Goal: Task Accomplishment & Management: Use online tool/utility

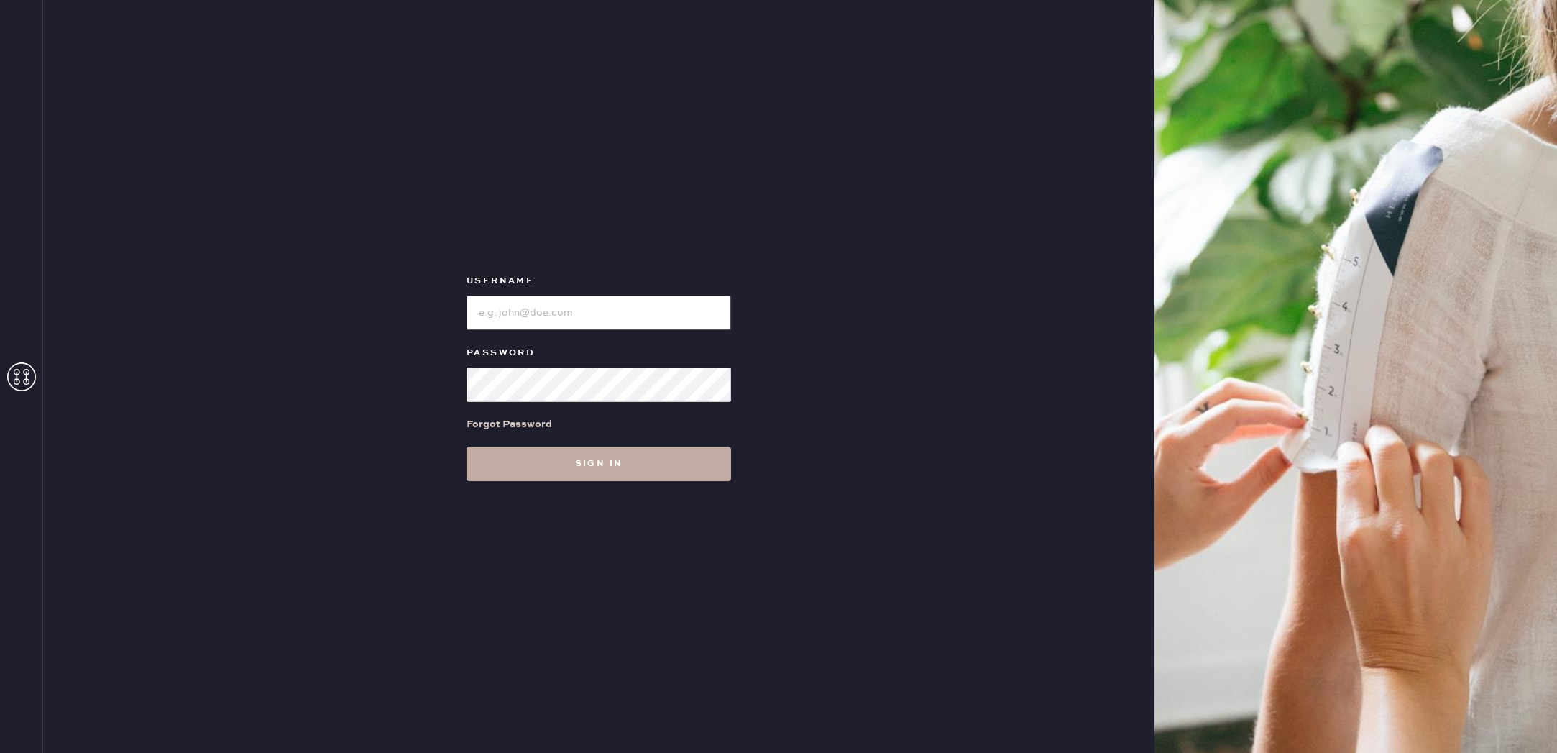
type input "reformationbroadwayplaza"
click at [617, 455] on button "Sign in" at bounding box center [599, 464] width 265 height 35
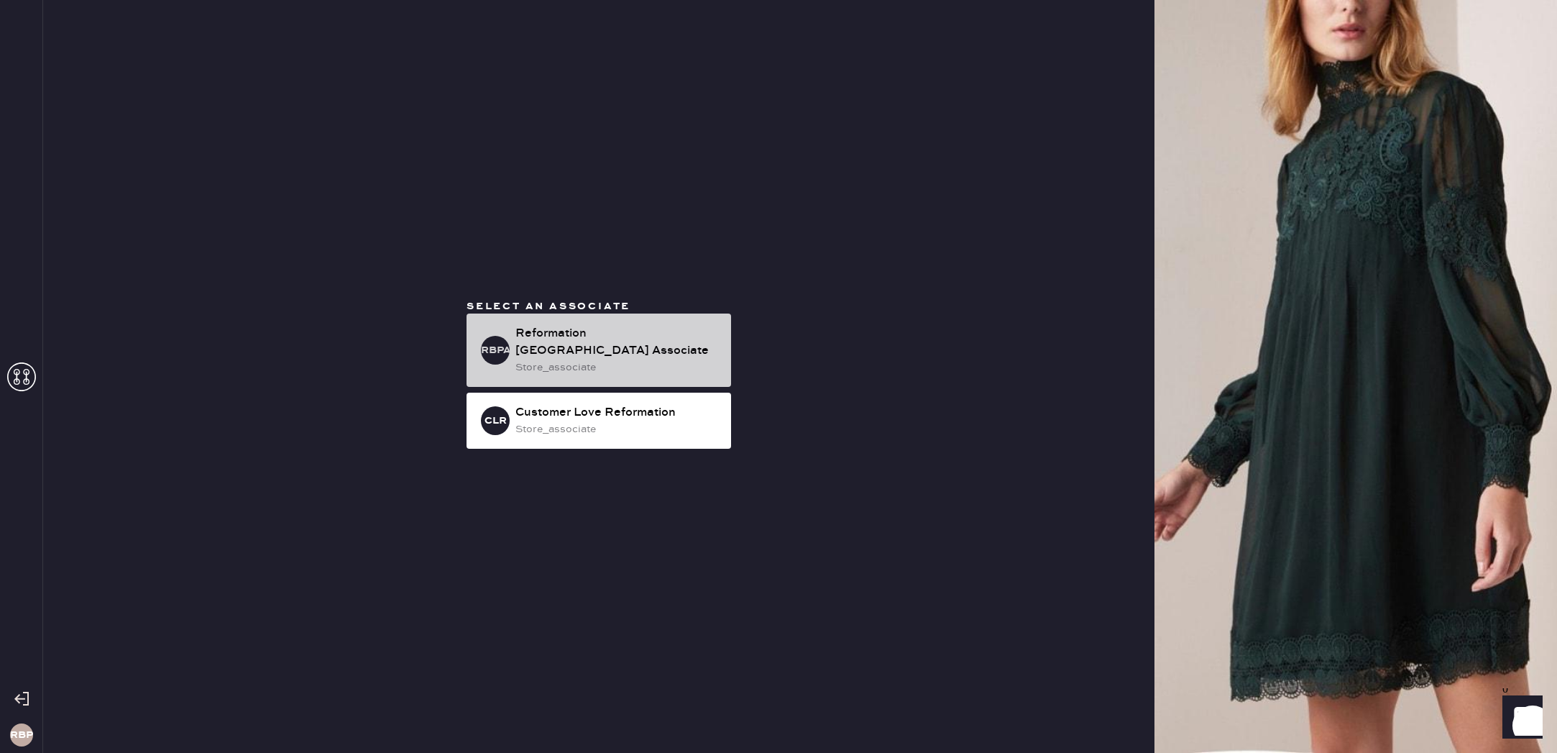
click at [584, 352] on div "Reformation [GEOGRAPHIC_DATA] Associate" at bounding box center [618, 342] width 204 height 35
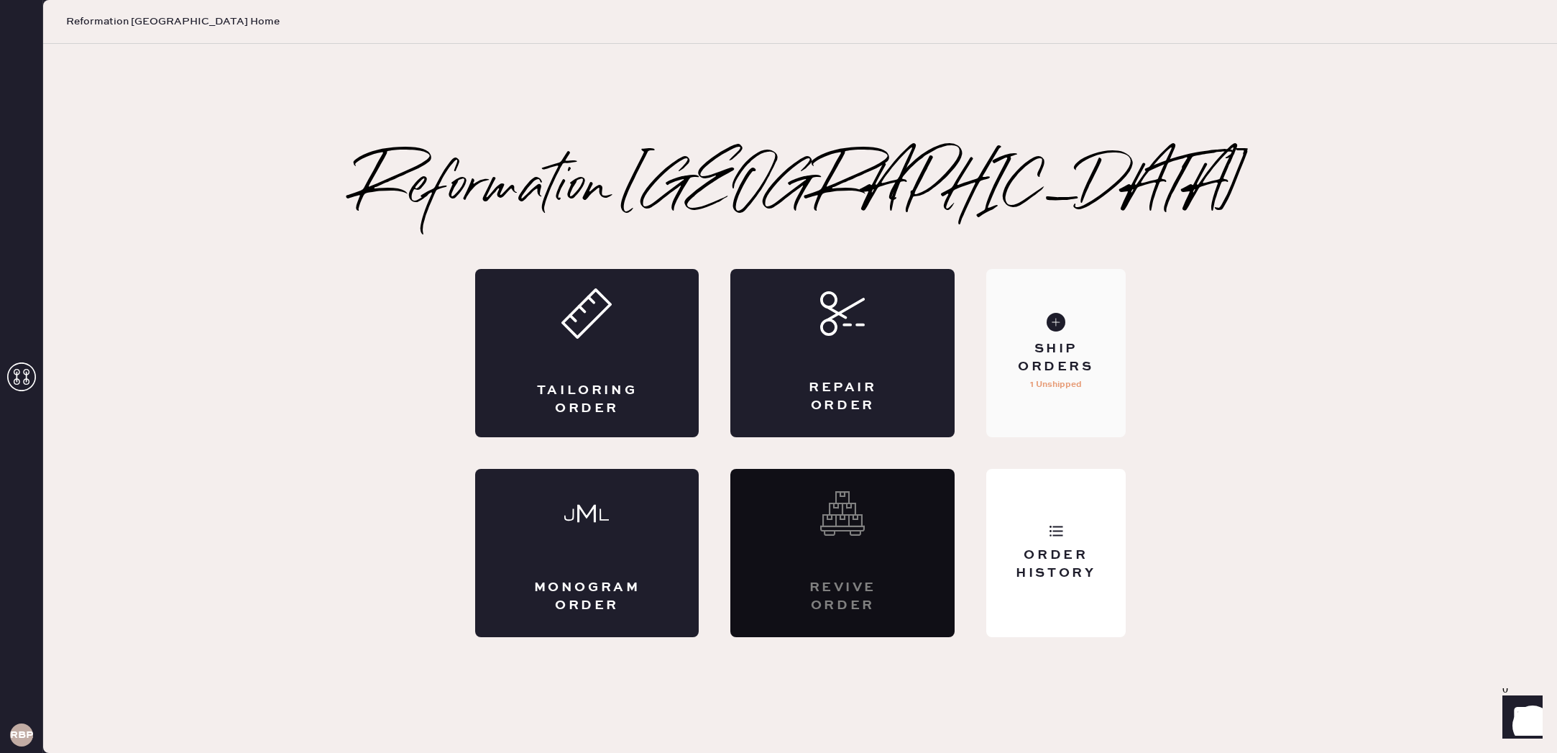
click at [1104, 371] on div "Ship Orders" at bounding box center [1056, 358] width 116 height 36
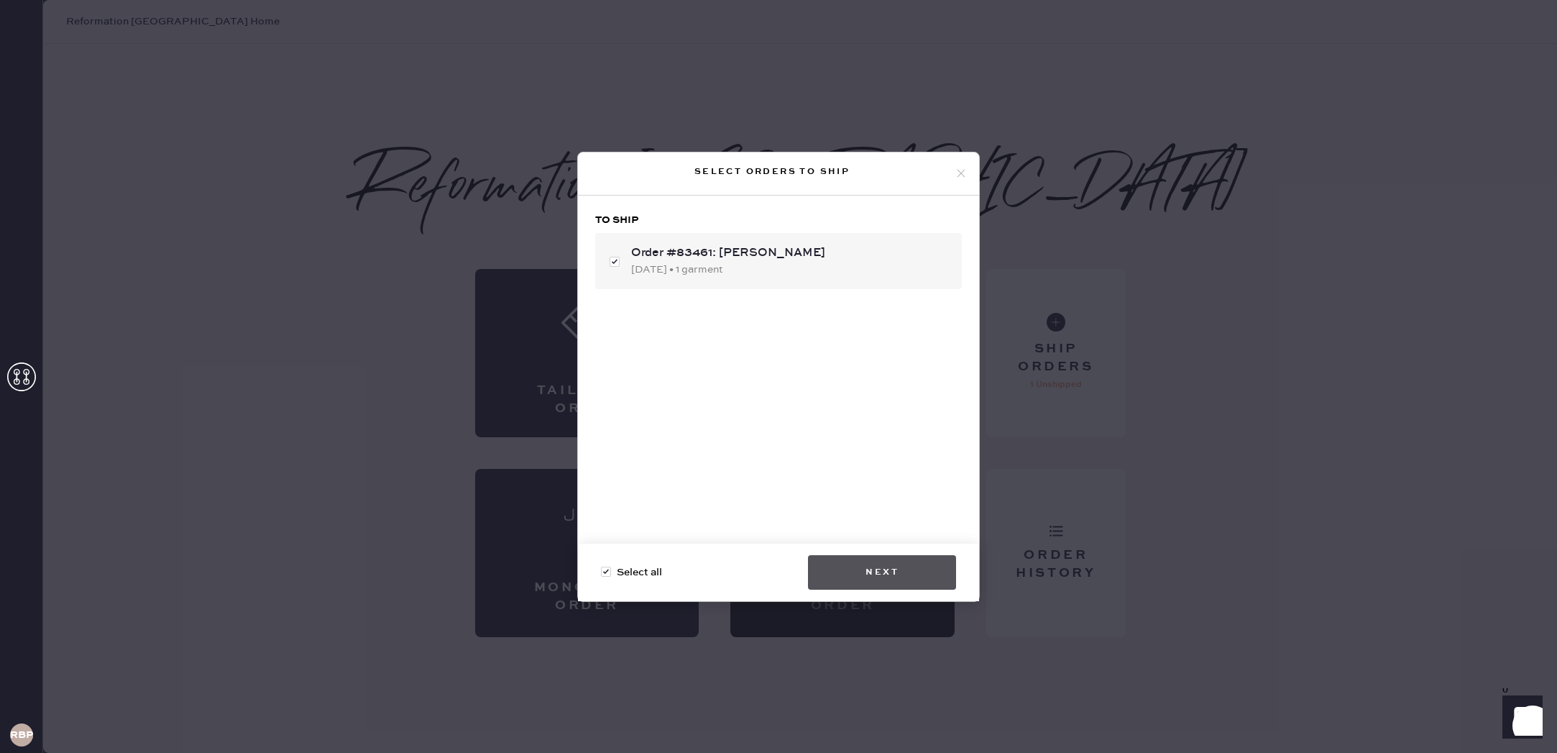
click at [903, 570] on button "Next" at bounding box center [882, 572] width 148 height 35
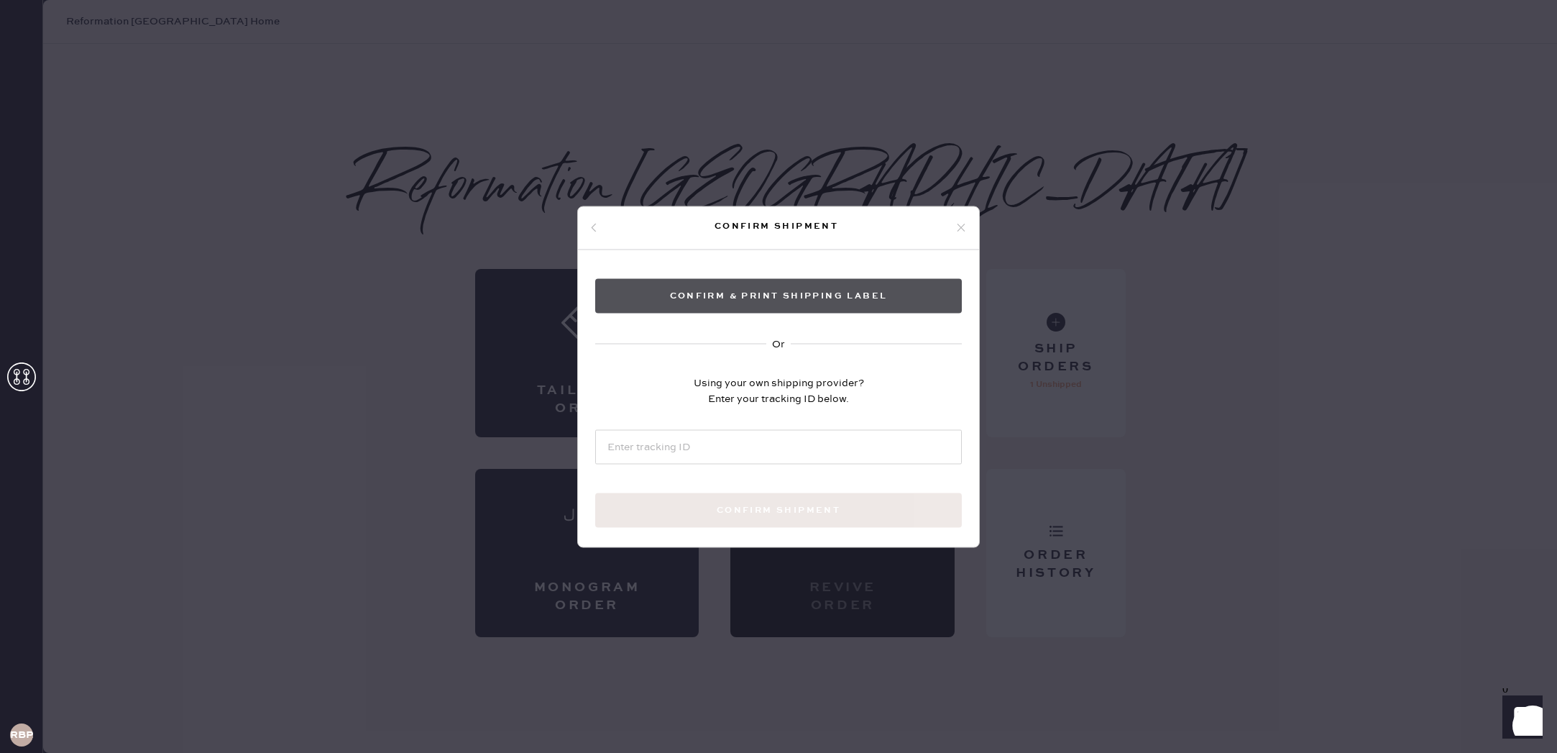
click at [726, 297] on button "Confirm & Print shipping label" at bounding box center [778, 295] width 367 height 35
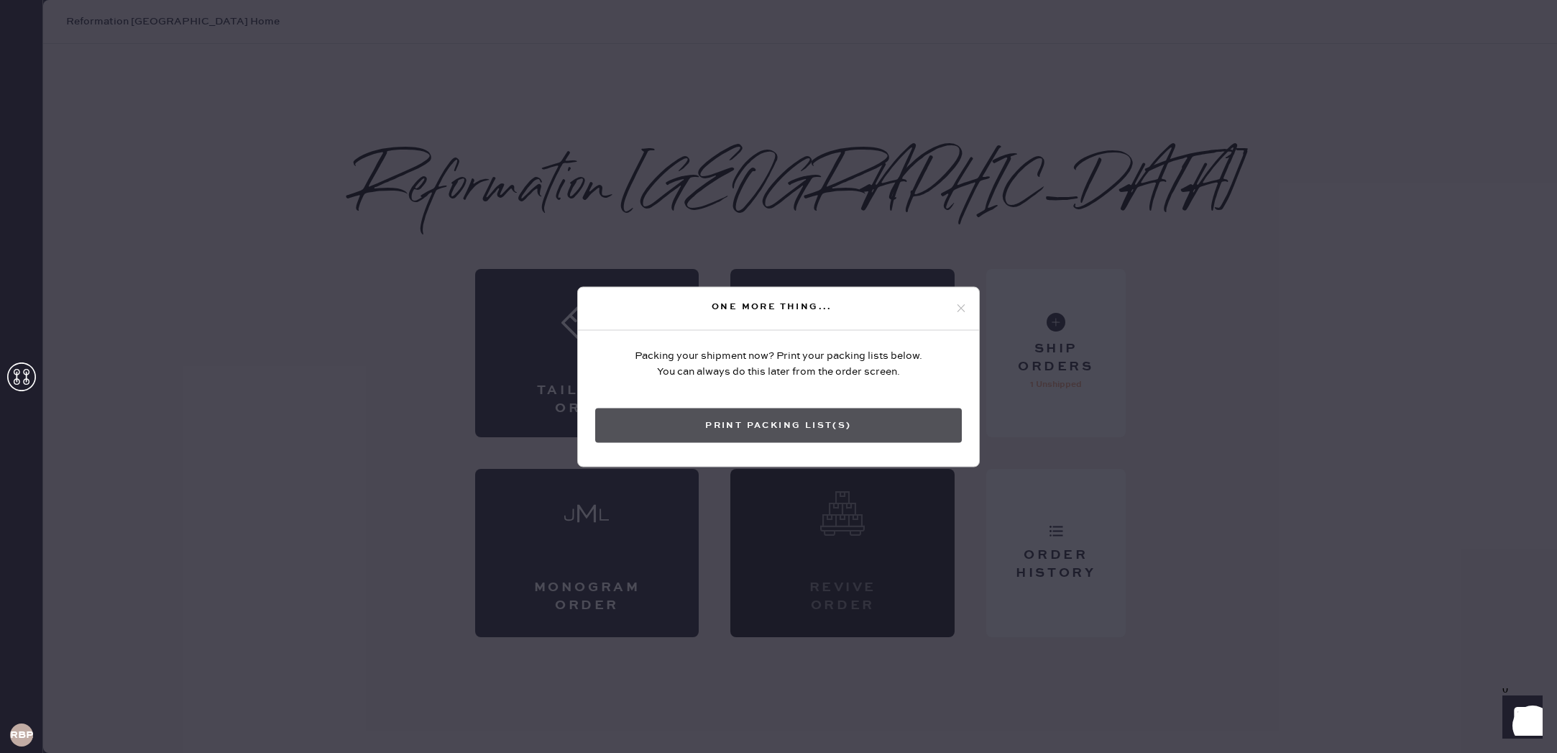
click at [841, 416] on button "Print Packing List(s)" at bounding box center [778, 425] width 367 height 35
